Goal: Information Seeking & Learning: Find specific fact

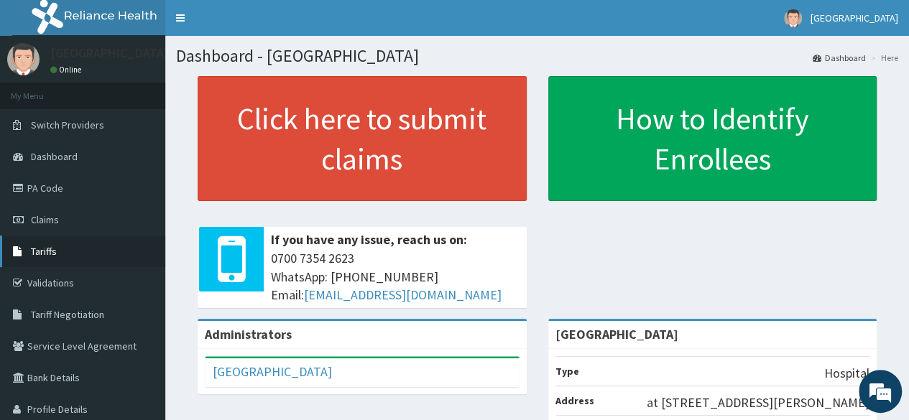
click at [63, 248] on link "Tariffs" at bounding box center [82, 252] width 165 height 32
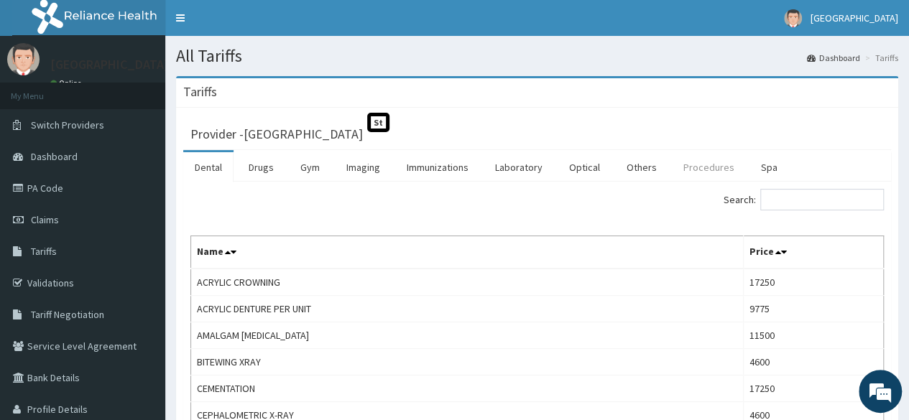
click at [694, 170] on link "Procedures" at bounding box center [709, 167] width 74 height 30
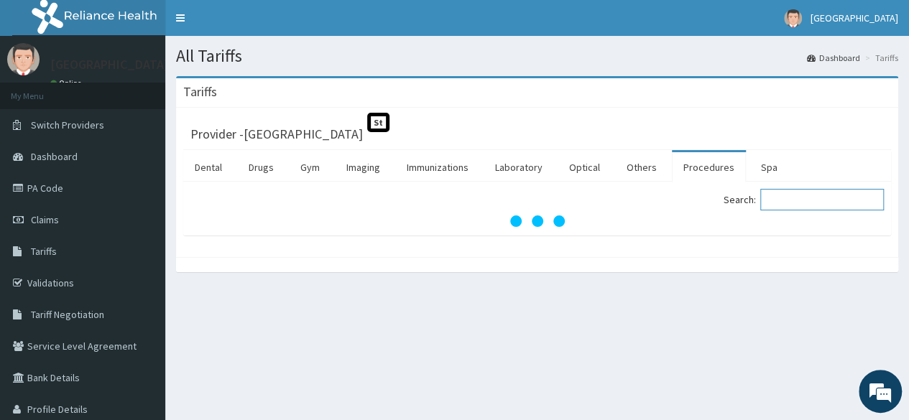
click at [796, 197] on input "Search:" at bounding box center [822, 200] width 124 height 22
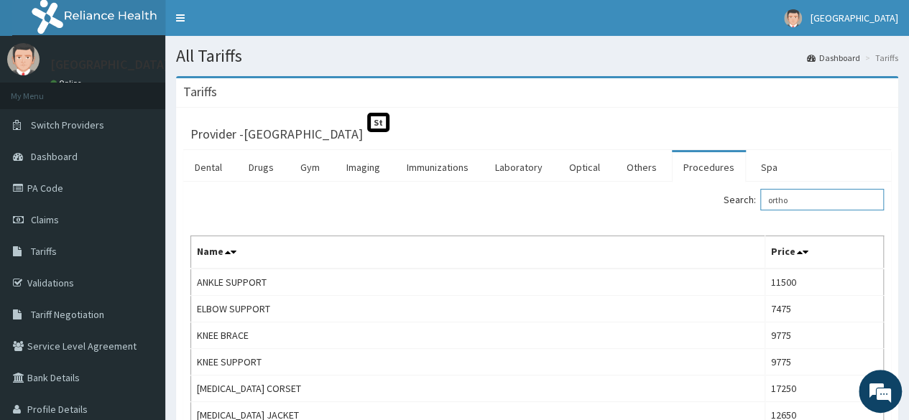
click at [805, 198] on input "ortho" at bounding box center [822, 200] width 124 height 22
type input "o"
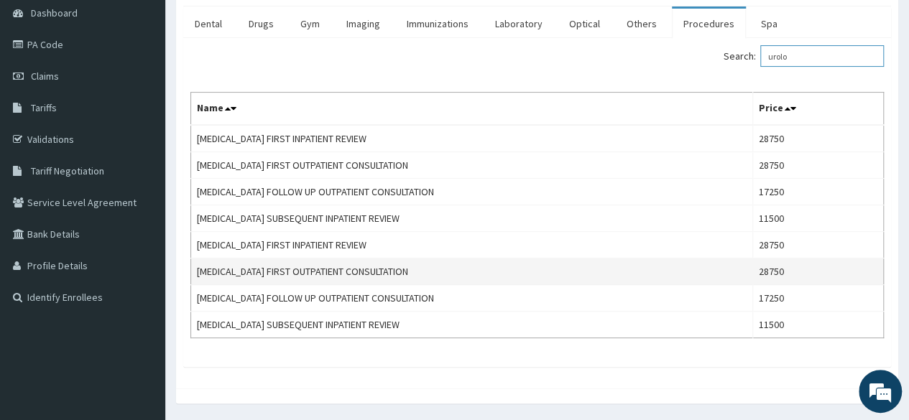
scroll to position [72, 0]
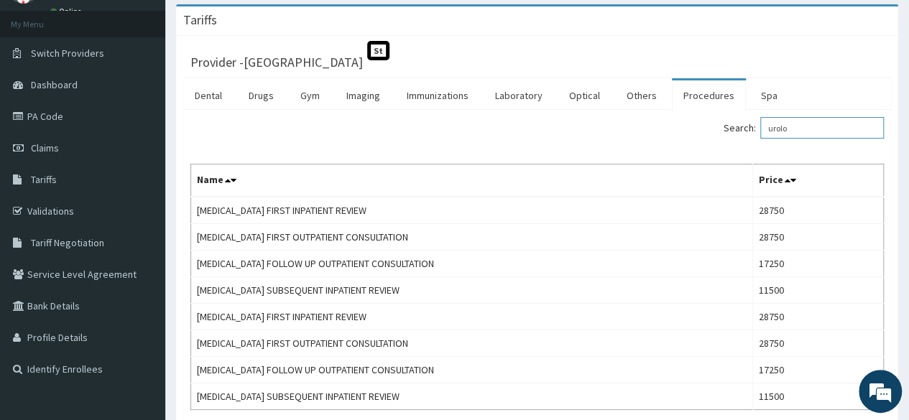
click at [816, 126] on input "urolo" at bounding box center [822, 128] width 124 height 22
type input "u"
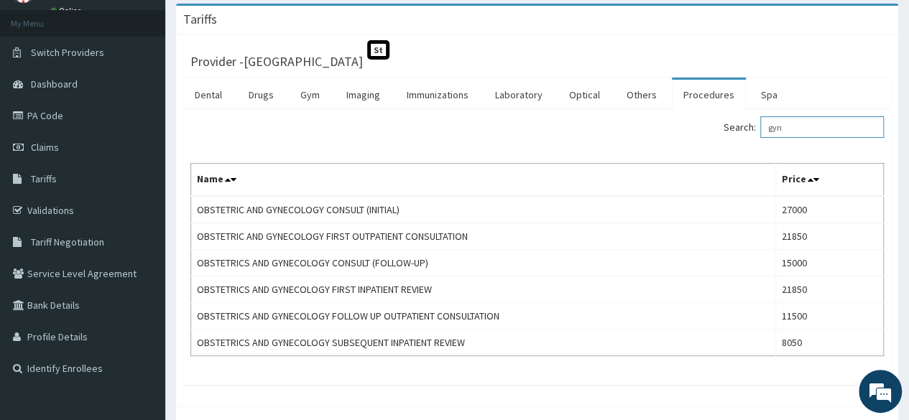
scroll to position [133, 0]
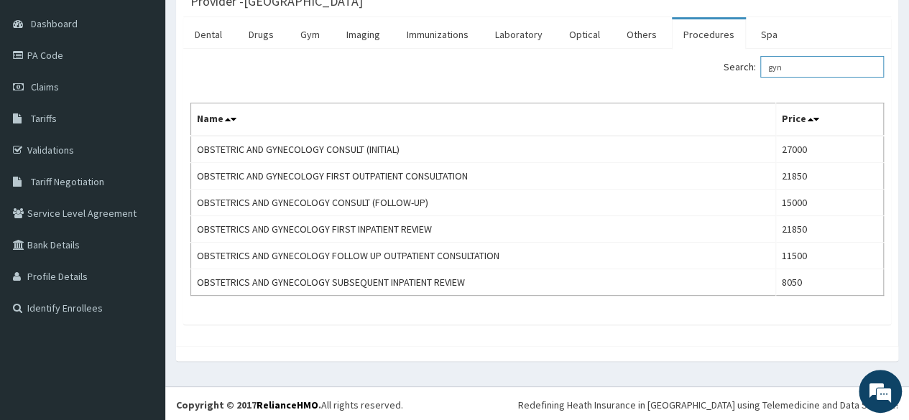
click at [802, 66] on input "gyn" at bounding box center [822, 67] width 124 height 22
type input "g"
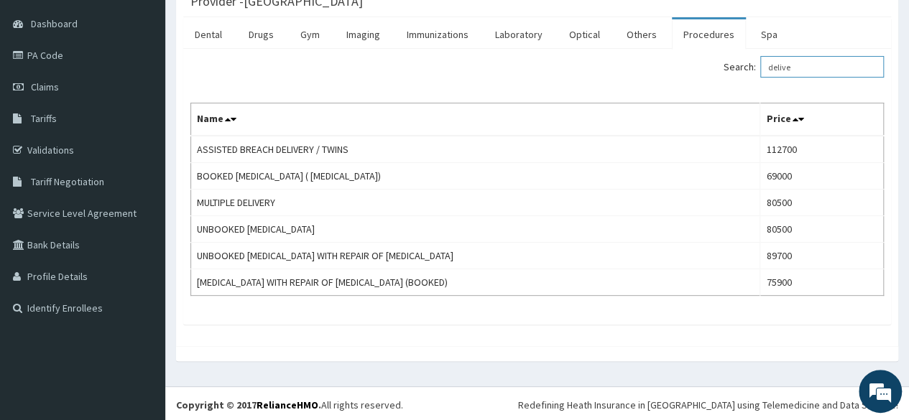
click at [822, 65] on input "delive" at bounding box center [822, 67] width 124 height 22
type input "d"
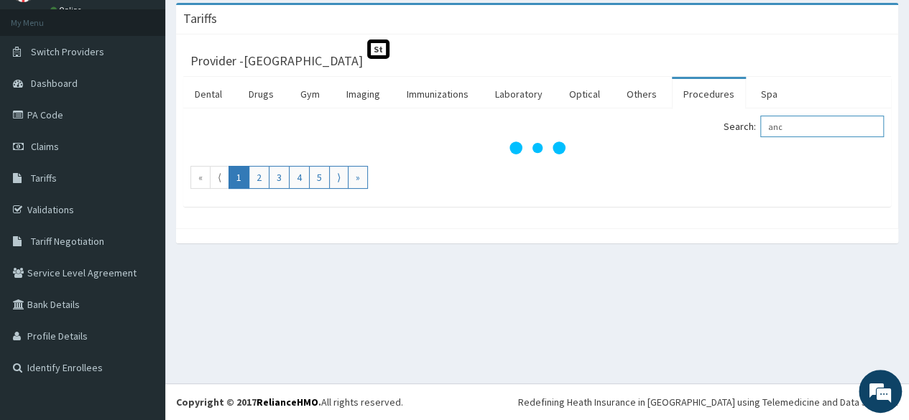
scroll to position [73, 0]
type input "a"
type input "anten"
